Goal: Contribute content

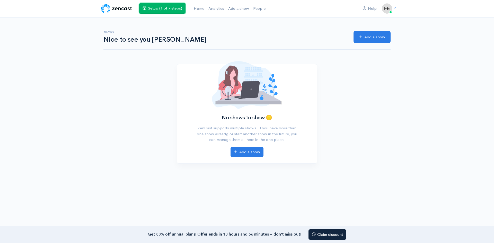
click at [154, 6] on link "Setup (1 of 7 steps)" at bounding box center [162, 8] width 46 height 11
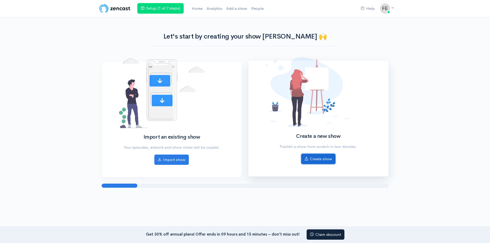
click at [318, 156] on link "Create show" at bounding box center [318, 159] width 34 height 11
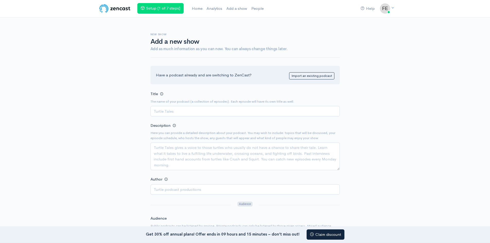
click at [164, 114] on input "Title" at bounding box center [245, 111] width 189 height 11
type input "M"
type input "N"
type input "MY BEAUTIFUL ME"
click at [157, 148] on textarea "Description" at bounding box center [245, 157] width 189 height 28
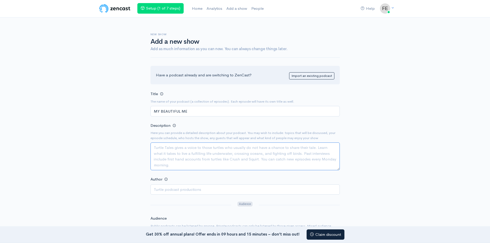
paste textarea "Loremip do Si Ametconse Ad — e seddoei tempo incididu. Utlabore etdol ma aliqua…"
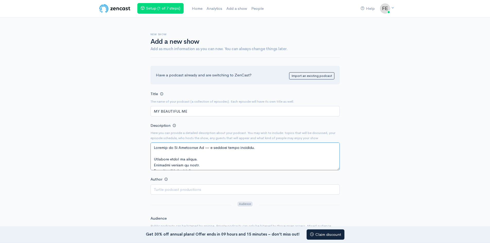
scroll to position [356, 0]
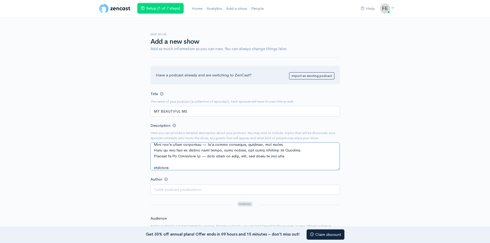
type textarea "Loremip do Si Ametconse Ad — e seddoei tempo incididu. Utlabore etdol ma aliqua…"
click at [163, 191] on input "Author" at bounding box center [245, 189] width 189 height 11
type input "f"
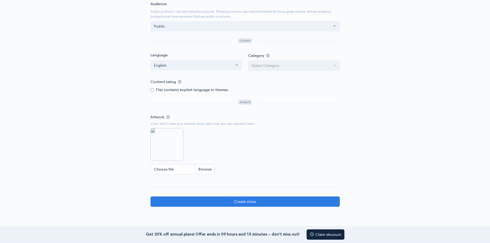
scroll to position [232, 0]
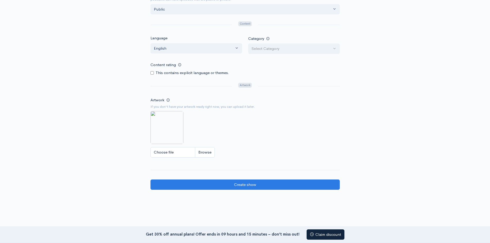
type input "[PERSON_NAME]"
click at [160, 152] on input "Choose file" at bounding box center [183, 152] width 64 height 11
